Goal: Task Accomplishment & Management: Use online tool/utility

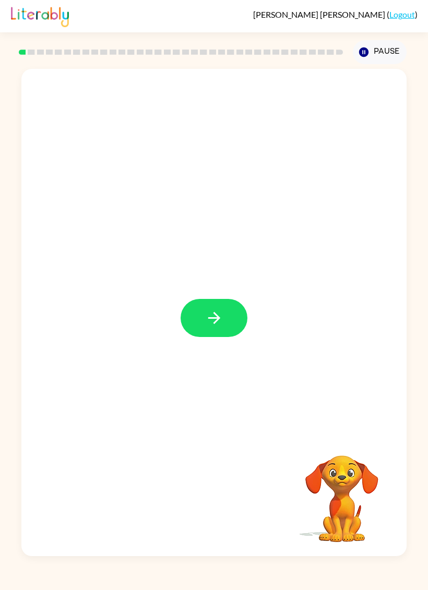
click at [216, 308] on button "button" at bounding box center [214, 318] width 67 height 38
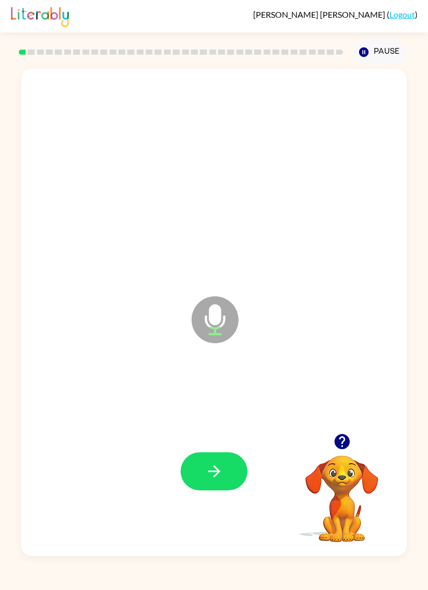
click at [236, 473] on button "button" at bounding box center [214, 472] width 67 height 38
click at [217, 484] on button "button" at bounding box center [214, 472] width 67 height 38
click at [185, 516] on div at bounding box center [214, 472] width 364 height 149
click at [216, 462] on button "button" at bounding box center [214, 472] width 67 height 38
click at [226, 451] on div at bounding box center [214, 472] width 364 height 149
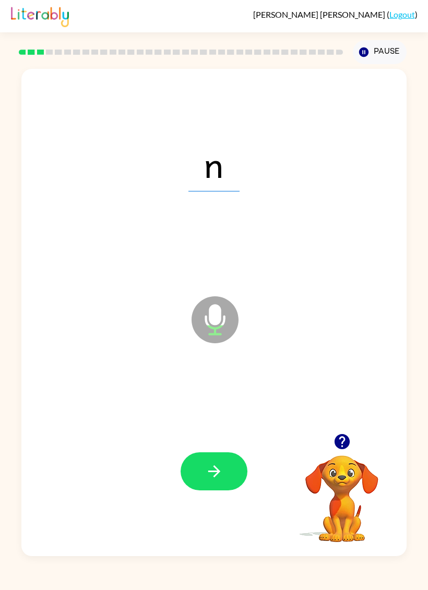
click at [221, 487] on button "button" at bounding box center [214, 472] width 67 height 38
click at [214, 455] on button "button" at bounding box center [214, 472] width 67 height 38
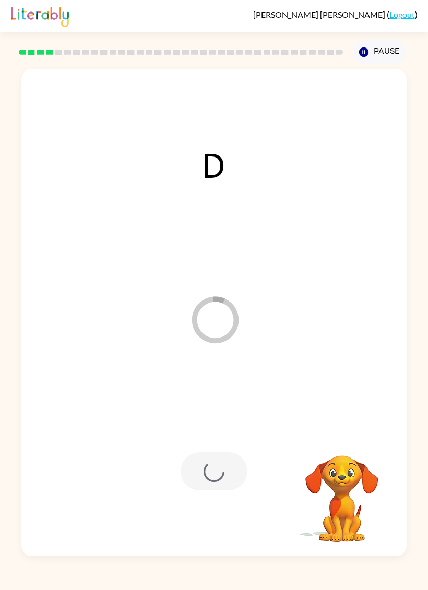
click at [211, 467] on div at bounding box center [214, 472] width 67 height 38
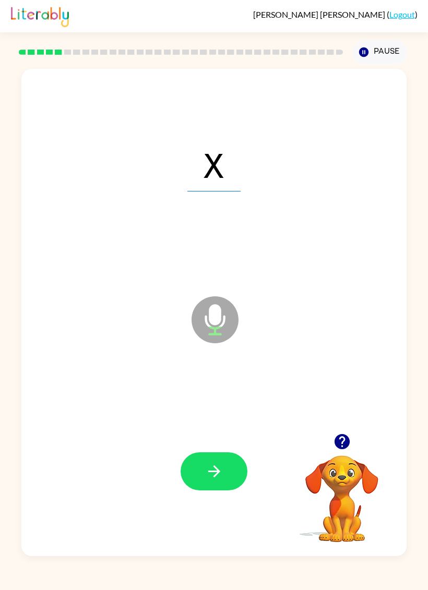
click at [224, 468] on button "button" at bounding box center [214, 472] width 67 height 38
click at [205, 476] on icon "button" at bounding box center [214, 472] width 18 height 18
click at [216, 479] on icon "button" at bounding box center [214, 472] width 18 height 18
click at [220, 479] on icon "button" at bounding box center [214, 472] width 18 height 18
click at [217, 449] on div at bounding box center [214, 472] width 364 height 149
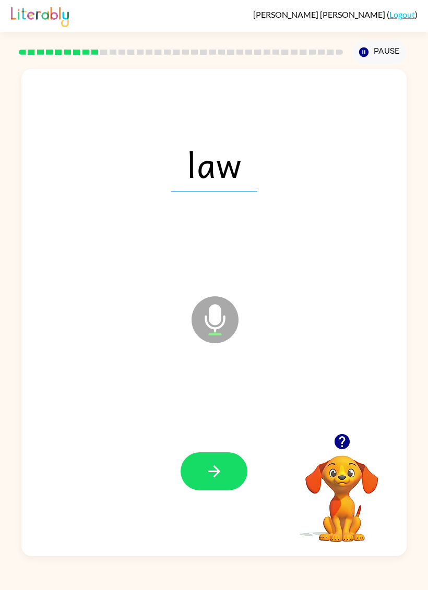
click at [207, 467] on icon "button" at bounding box center [214, 472] width 18 height 18
click at [227, 460] on button "button" at bounding box center [214, 472] width 67 height 38
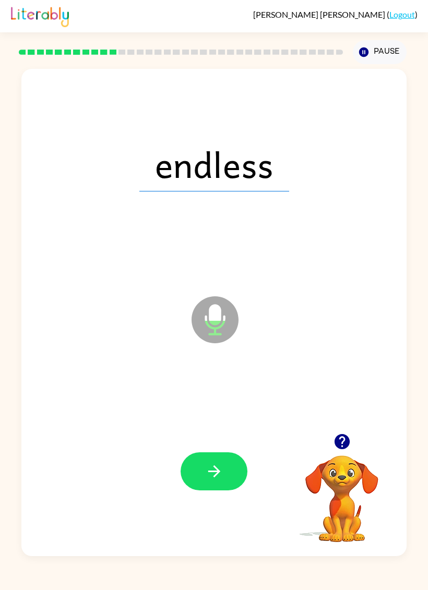
click at [222, 459] on button "button" at bounding box center [214, 472] width 67 height 38
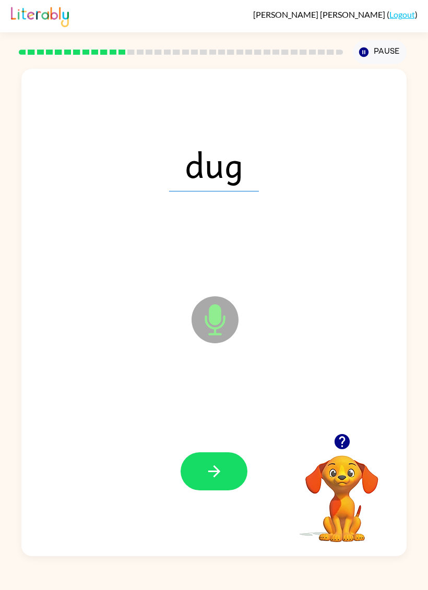
click at [201, 412] on div at bounding box center [214, 472] width 364 height 149
click at [237, 477] on button "button" at bounding box center [214, 472] width 67 height 38
click at [233, 437] on div at bounding box center [214, 472] width 364 height 149
click at [225, 473] on button "button" at bounding box center [214, 472] width 67 height 38
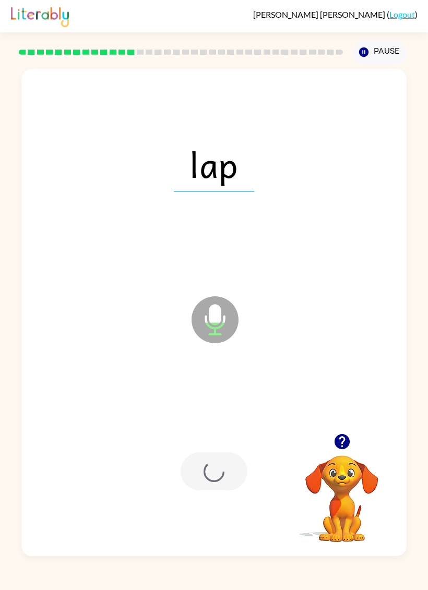
click at [234, 465] on div at bounding box center [214, 472] width 67 height 38
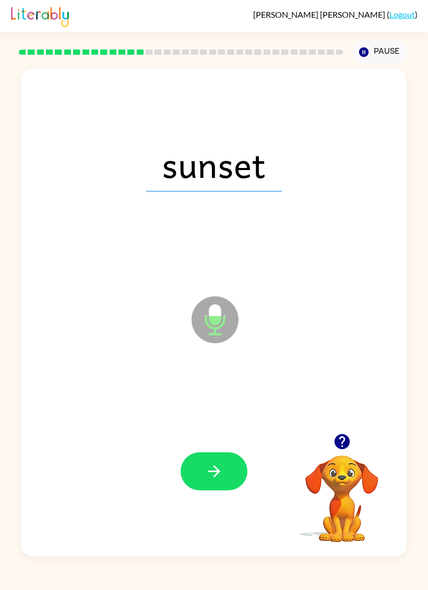
click at [217, 481] on icon "button" at bounding box center [214, 472] width 18 height 18
click at [212, 460] on button "button" at bounding box center [214, 472] width 67 height 38
click at [214, 483] on button "button" at bounding box center [214, 472] width 67 height 38
click at [224, 437] on div at bounding box center [214, 472] width 364 height 149
click at [219, 483] on button "button" at bounding box center [214, 472] width 67 height 38
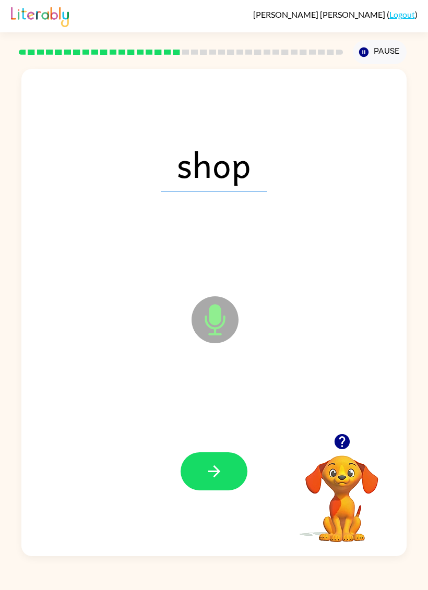
click at [213, 477] on icon "button" at bounding box center [214, 472] width 18 height 18
click at [231, 472] on button "button" at bounding box center [214, 472] width 67 height 38
click at [242, 439] on div at bounding box center [214, 472] width 364 height 149
click at [227, 488] on button "button" at bounding box center [214, 472] width 67 height 38
click at [259, 430] on div at bounding box center [214, 472] width 364 height 149
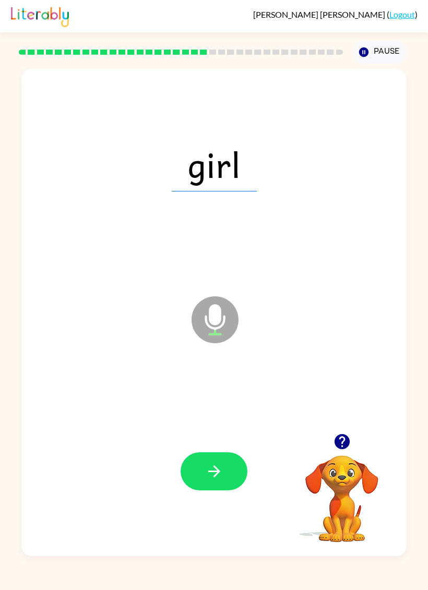
click at [230, 462] on button "button" at bounding box center [214, 472] width 67 height 38
click at [227, 446] on div at bounding box center [214, 472] width 364 height 149
click at [217, 498] on div at bounding box center [214, 472] width 364 height 149
click at [216, 470] on icon "button" at bounding box center [214, 472] width 18 height 18
click at [224, 490] on button "button" at bounding box center [214, 472] width 67 height 38
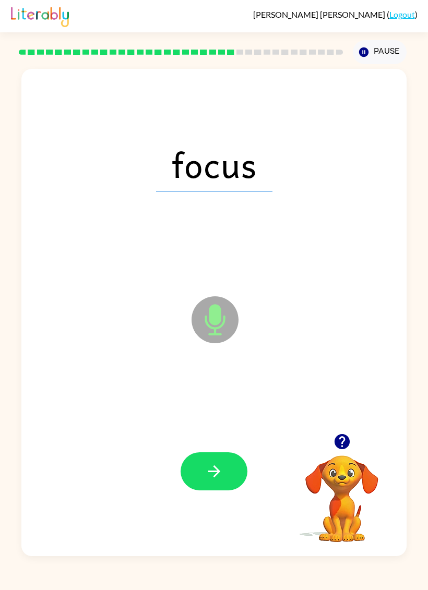
click at [219, 473] on icon "button" at bounding box center [214, 472] width 12 height 12
click at [245, 452] on div at bounding box center [214, 472] width 364 height 149
click at [210, 478] on icon "button" at bounding box center [214, 472] width 18 height 18
click at [206, 477] on icon "button" at bounding box center [214, 472] width 18 height 18
click at [219, 501] on div at bounding box center [214, 472] width 364 height 149
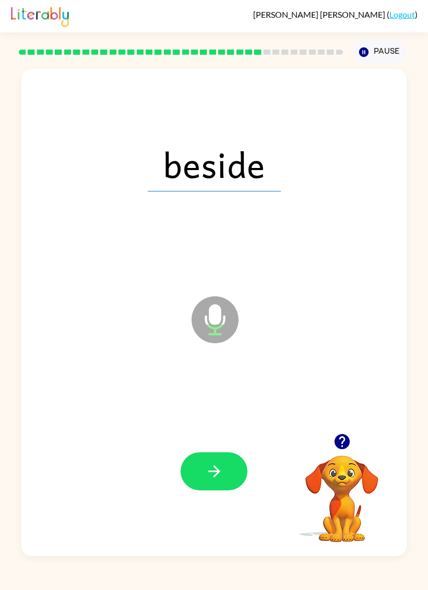
click at [219, 473] on icon "button" at bounding box center [214, 472] width 12 height 12
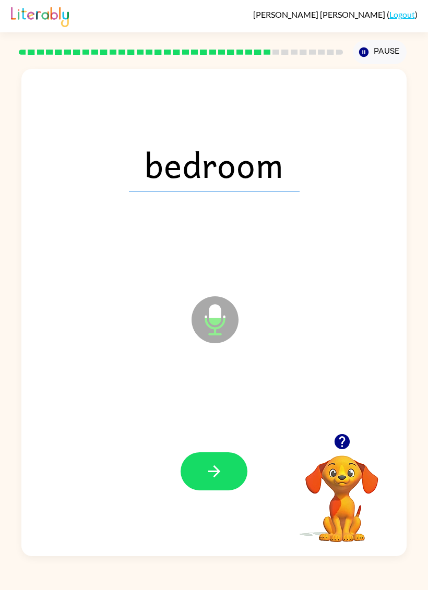
click at [230, 466] on button "button" at bounding box center [214, 472] width 67 height 38
click at [218, 478] on div at bounding box center [214, 472] width 67 height 38
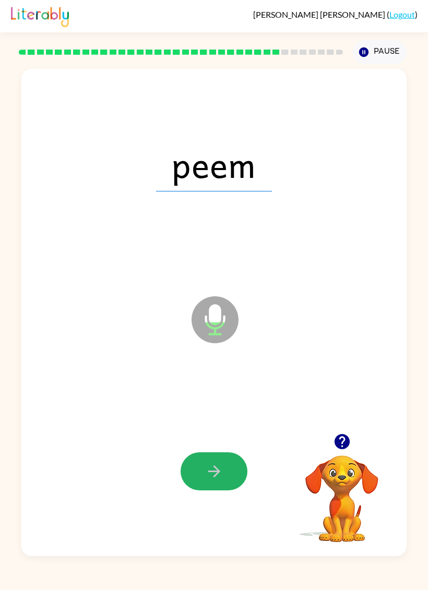
click at [218, 470] on icon "button" at bounding box center [214, 472] width 12 height 12
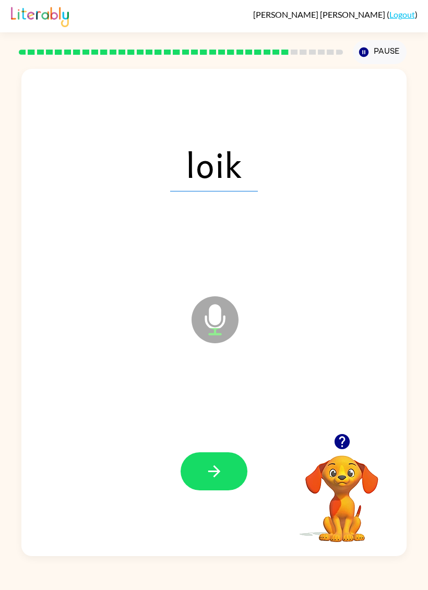
click at [216, 483] on button "button" at bounding box center [214, 472] width 67 height 38
click at [216, 456] on button "button" at bounding box center [214, 472] width 67 height 38
click at [203, 467] on button "button" at bounding box center [214, 472] width 67 height 38
click at [229, 465] on button "button" at bounding box center [214, 472] width 67 height 38
click at [210, 470] on icon "button" at bounding box center [214, 472] width 18 height 18
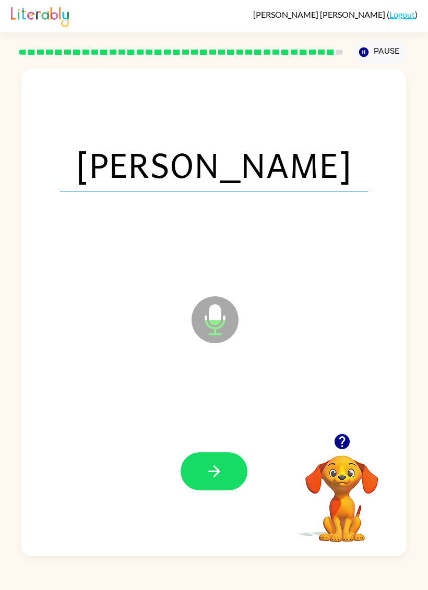
click at [226, 483] on button "button" at bounding box center [214, 472] width 67 height 38
click at [226, 483] on div at bounding box center [214, 472] width 67 height 38
